Goal: Navigation & Orientation: Find specific page/section

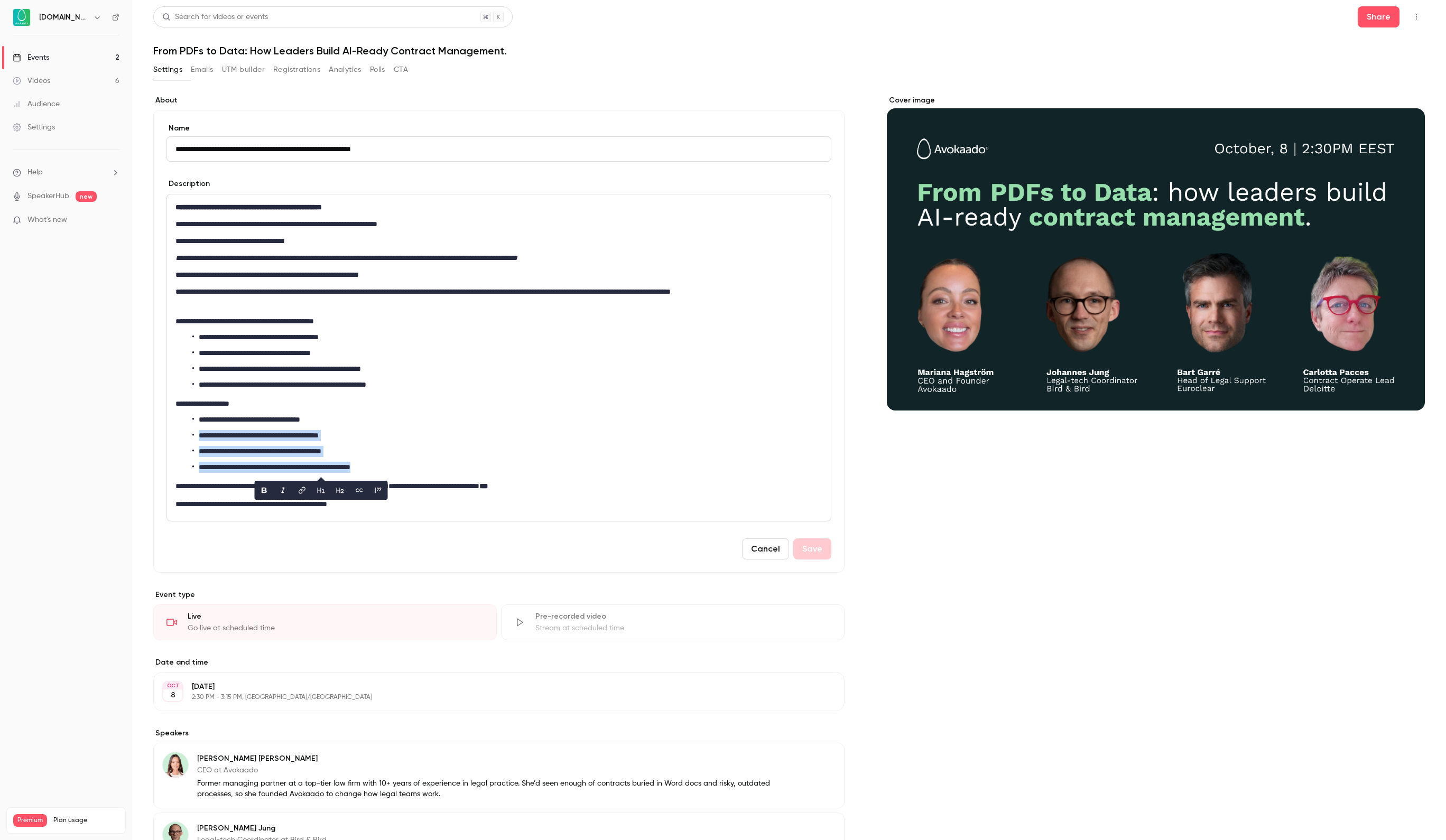
scroll to position [13, 0]
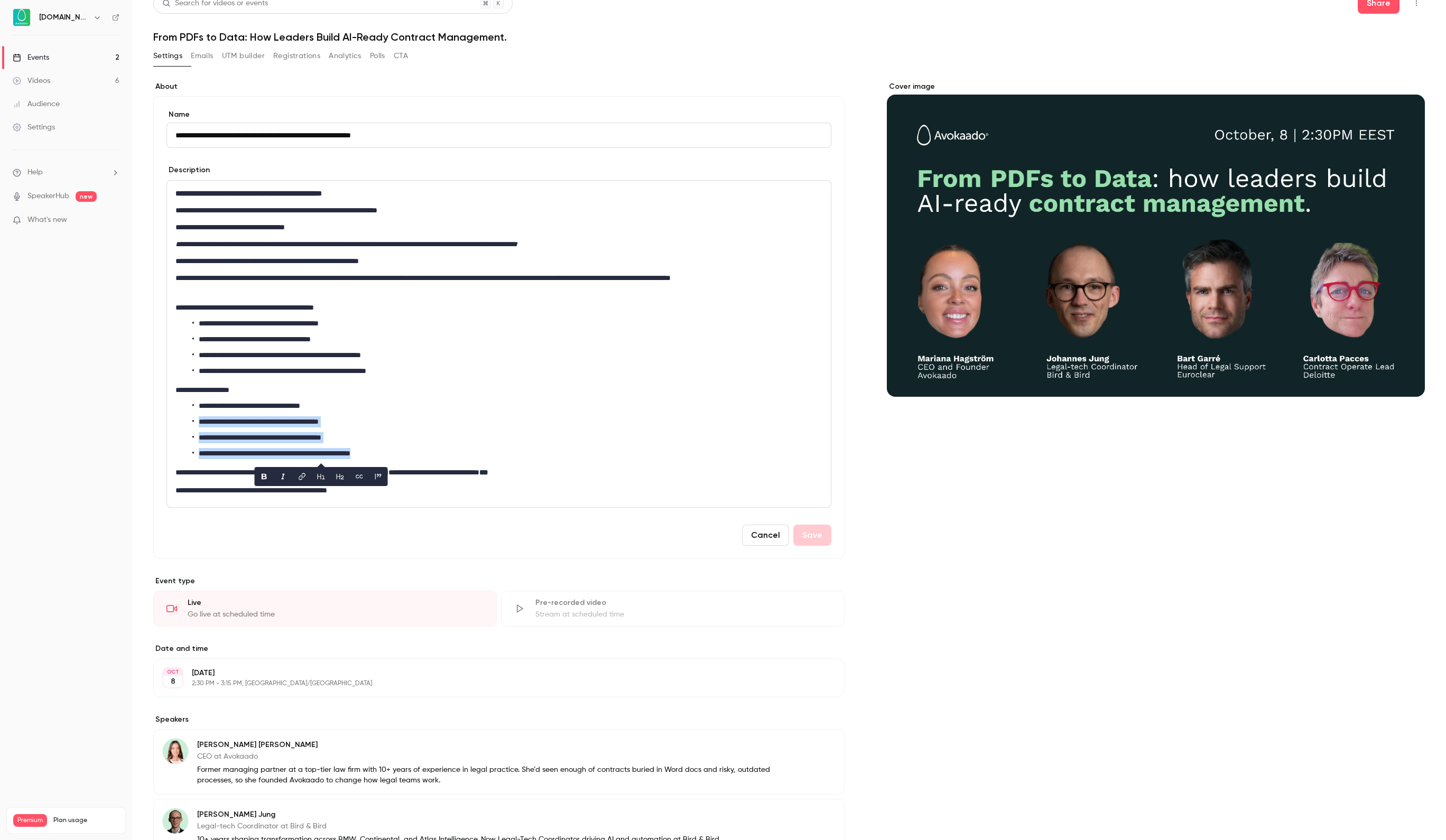
click at [45, 79] on div "Videos" at bounding box center [31, 81] width 38 height 11
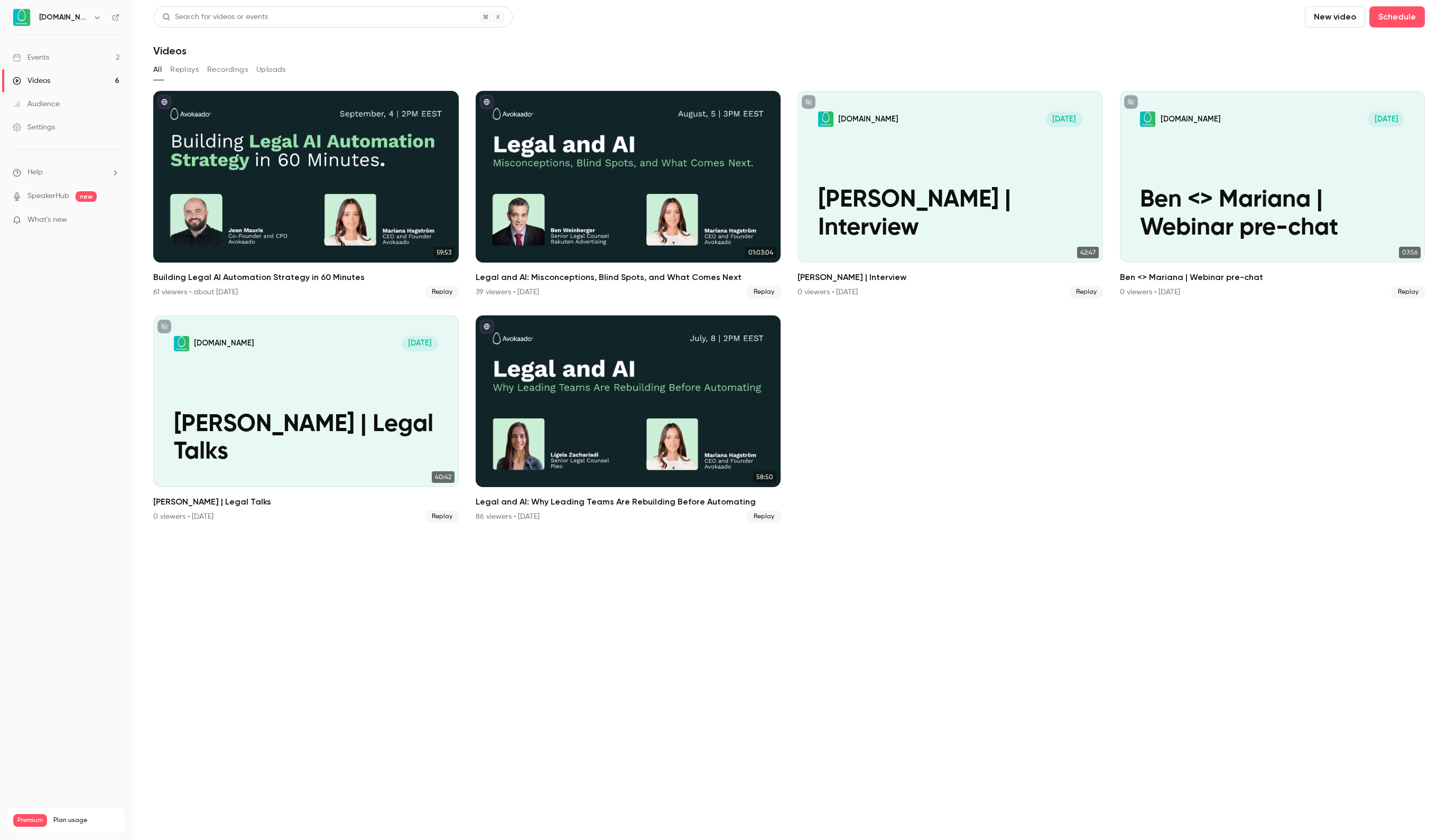
click at [68, 59] on link "Events 2" at bounding box center [66, 57] width 132 height 23
